Goal: Information Seeking & Learning: Understand process/instructions

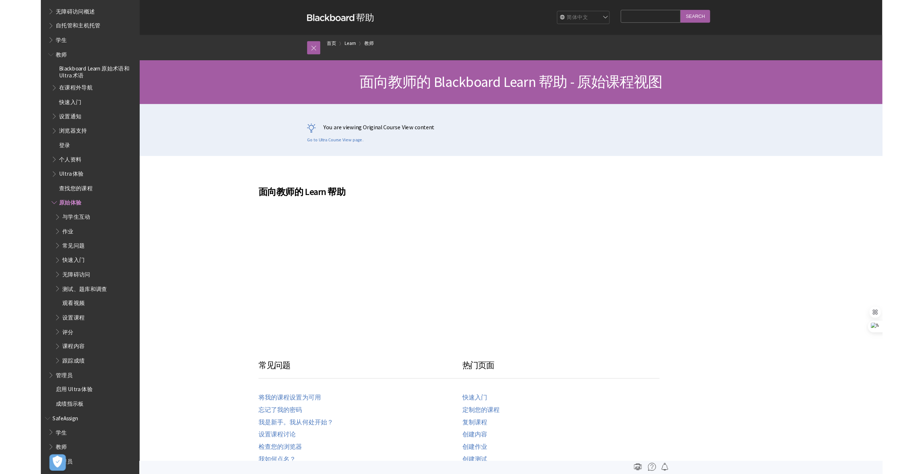
scroll to position [101, 0]
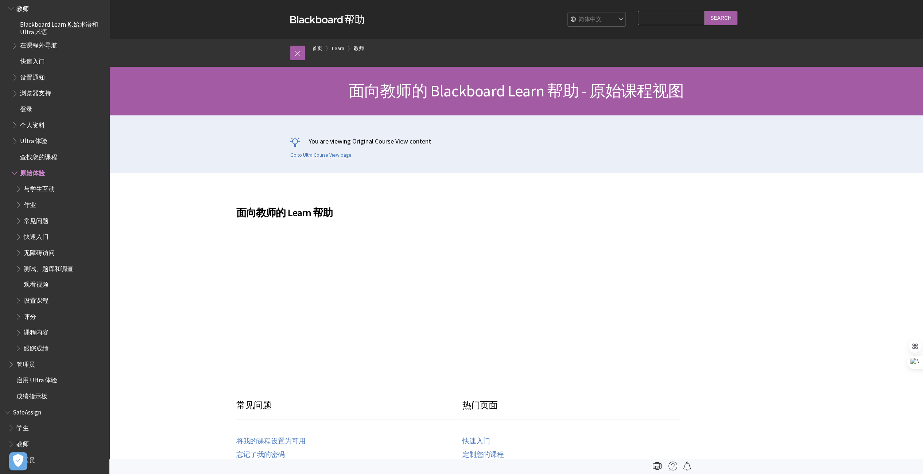
click at [45, 60] on span "快速入门" at bounding box center [58, 61] width 93 height 12
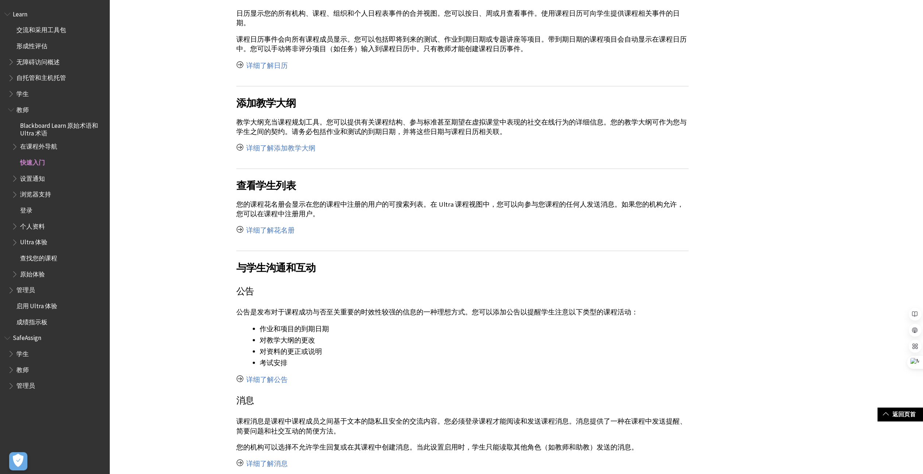
scroll to position [1350, 0]
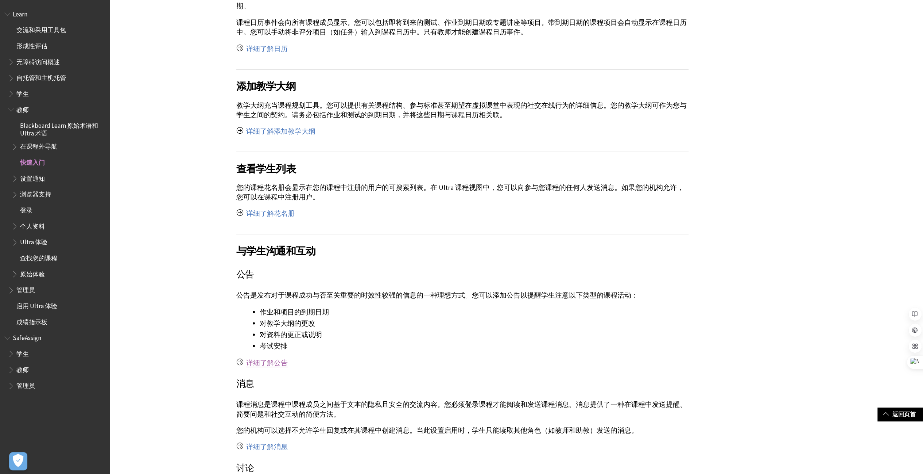
click at [270, 358] on link "详细了解公告" at bounding box center [267, 362] width 42 height 9
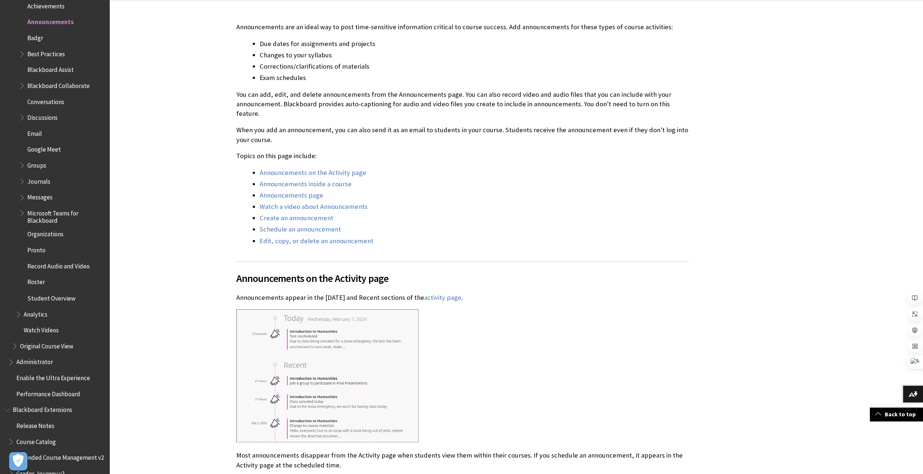
scroll to position [219, 0]
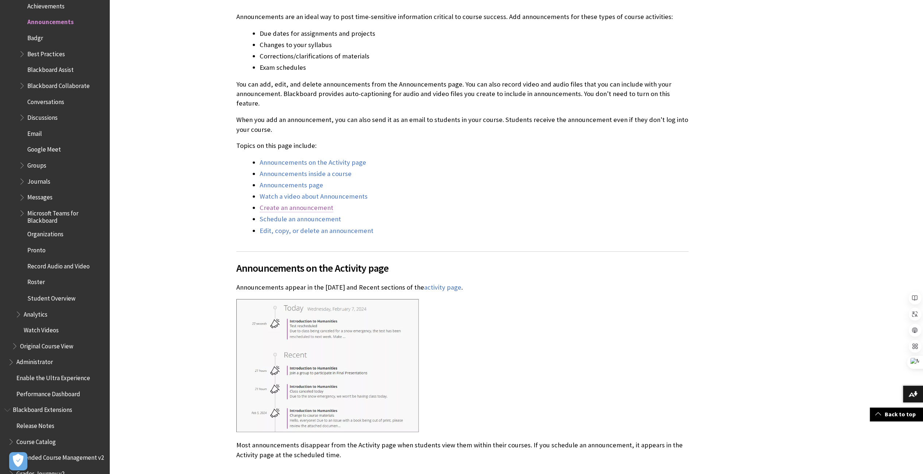
click at [315, 203] on link "Create an announcement" at bounding box center [297, 207] width 74 height 9
